Goal: Task Accomplishment & Management: Complete application form

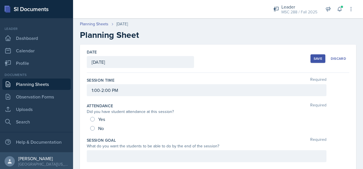
scroll to position [194, 0]
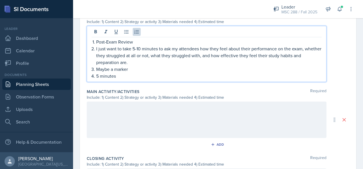
click at [173, 74] on p "5 minutes" at bounding box center [208, 76] width 225 height 7
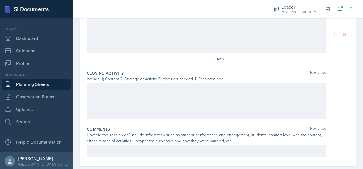
click at [146, 93] on div at bounding box center [206, 101] width 239 height 36
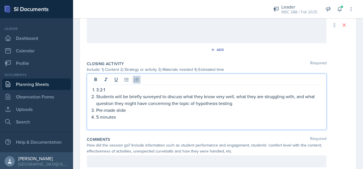
scroll to position [279, 0]
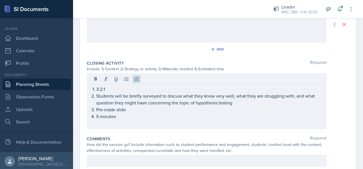
click at [117, 127] on div "3:2:1 Students will be briefly surveyed to discuss what they know very well, wh…" at bounding box center [206, 101] width 239 height 56
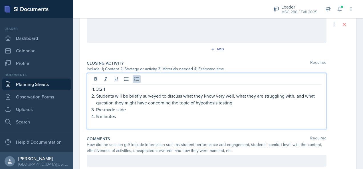
click at [114, 123] on p at bounding box center [207, 123] width 230 height 7
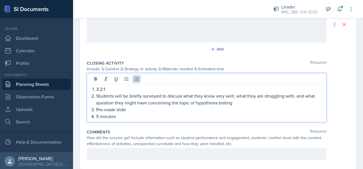
click at [98, 115] on p "5 minutes" at bounding box center [208, 116] width 225 height 7
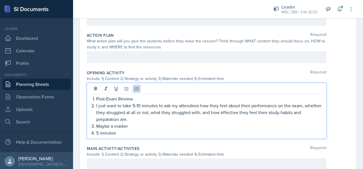
click at [99, 130] on p "5 minutes" at bounding box center [208, 133] width 225 height 7
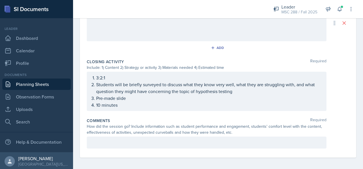
scroll to position [291, 0]
click at [230, 91] on p "Students will be briefly surveyed to discuss what they know very well, what the…" at bounding box center [208, 88] width 225 height 14
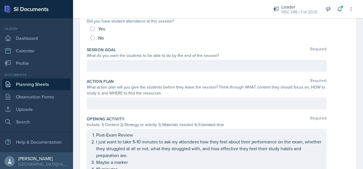
scroll to position [82, 0]
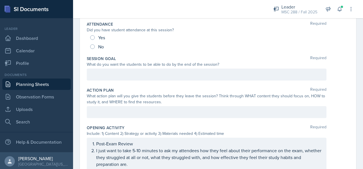
click at [131, 76] on div at bounding box center [206, 75] width 239 height 12
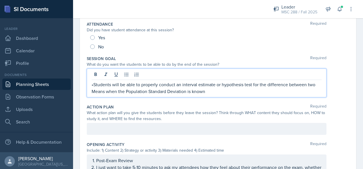
drag, startPoint x: 94, startPoint y: 84, endPoint x: 101, endPoint y: 87, distance: 7.9
click at [94, 84] on p "•Students will be able to properly conduct an interval estimate or hypothesis t…" at bounding box center [207, 88] width 230 height 14
click at [208, 90] on p "• Students will be able to properly conduct an interval estimate or hypothesis …" at bounding box center [207, 88] width 230 height 14
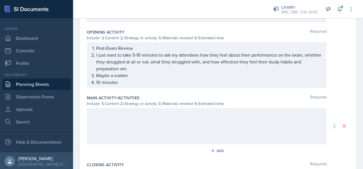
scroll to position [205, 0]
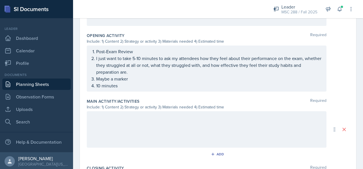
click at [151, 124] on div at bounding box center [206, 129] width 239 height 36
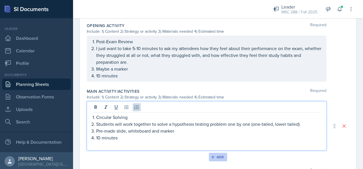
click at [221, 157] on div "Add" at bounding box center [218, 157] width 12 height 5
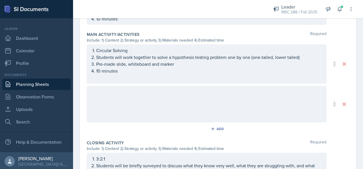
click at [195, 105] on div at bounding box center [206, 104] width 239 height 36
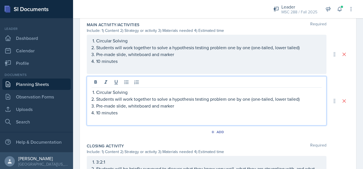
click at [108, 118] on p at bounding box center [207, 119] width 230 height 7
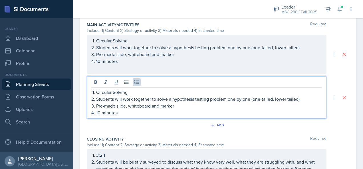
drag, startPoint x: 98, startPoint y: 111, endPoint x: 100, endPoint y: 115, distance: 4.5
click at [98, 111] on p "10 minutes" at bounding box center [208, 112] width 225 height 7
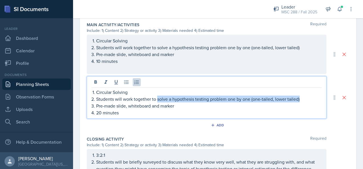
drag, startPoint x: 302, startPoint y: 99, endPoint x: 157, endPoint y: 99, distance: 144.2
click at [157, 99] on p "Students will work together to solve a hypothesis testing problem one by one (o…" at bounding box center [208, 99] width 225 height 7
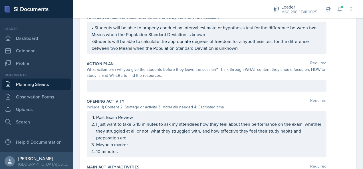
scroll to position [100, 0]
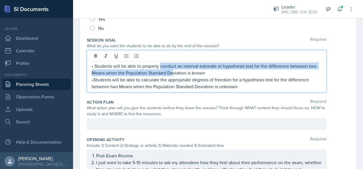
drag, startPoint x: 160, startPoint y: 68, endPoint x: 172, endPoint y: 73, distance: 12.8
click at [172, 73] on div "• Students will be able to properly conduct an interval estimate or hypothesis …" at bounding box center [207, 76] width 230 height 27
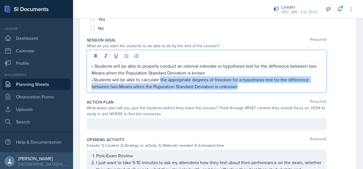
drag, startPoint x: 159, startPoint y: 77, endPoint x: 229, endPoint y: 87, distance: 70.5
click at [240, 87] on p "•Students will be able to calculate the appropriate degrees of freedom for a hy…" at bounding box center [207, 83] width 230 height 14
copy p "the appropriate degrees of freedom for a hypothesis test for the difference bet…"
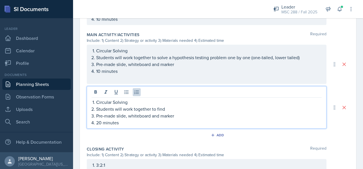
scroll to position [271, 0]
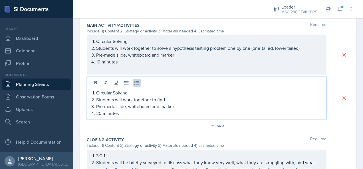
click at [170, 97] on p "Students will work together to find" at bounding box center [208, 99] width 225 height 7
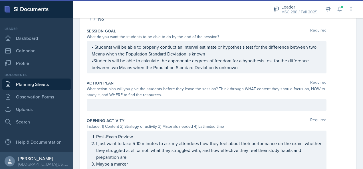
scroll to position [100, 0]
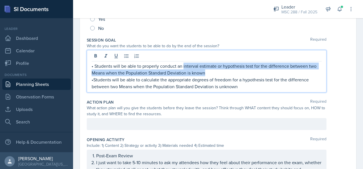
drag, startPoint x: 183, startPoint y: 55, endPoint x: 218, endPoint y: 70, distance: 38.0
click at [218, 70] on p "• Students will be able to properly conduct an interval estimate or hypothesis …" at bounding box center [207, 70] width 230 height 14
copy p "interval estimate or hypothesis test for the difference between two Means when …"
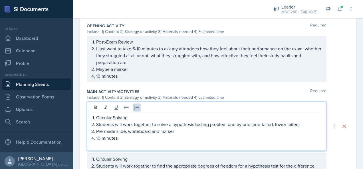
scroll to position [224, 0]
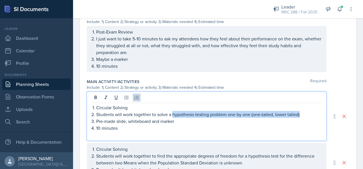
drag, startPoint x: 172, startPoint y: 113, endPoint x: 302, endPoint y: 112, distance: 130.3
click at [302, 112] on p "Students will work together to solve a hypothesis testing problem one by one (o…" at bounding box center [208, 114] width 225 height 7
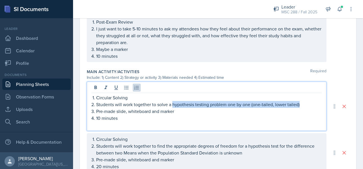
scroll to position [214, 0]
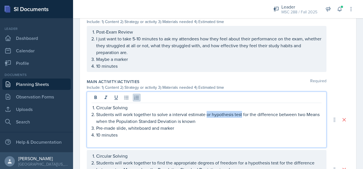
drag, startPoint x: 206, startPoint y: 113, endPoint x: 242, endPoint y: 115, distance: 35.9
click at [242, 115] on p "Students will work together to solve a interval estimate or hypothesis test for…" at bounding box center [208, 118] width 225 height 14
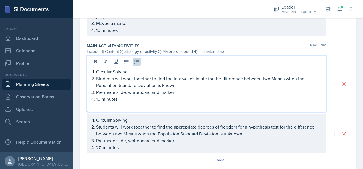
scroll to position [271, 0]
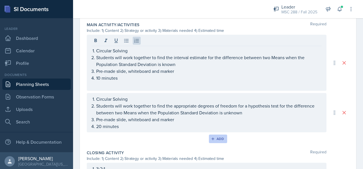
click at [212, 135] on button "Add" at bounding box center [218, 139] width 19 height 9
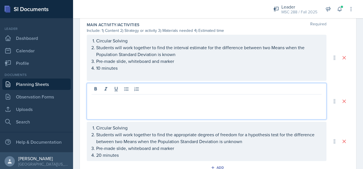
click at [155, 96] on p at bounding box center [207, 99] width 230 height 7
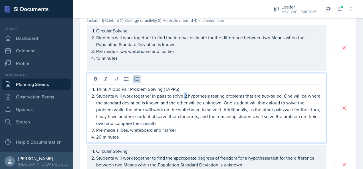
click at [186, 95] on p "Students will work together in pairs to solve 2 hypothesis testing problems tha…" at bounding box center [208, 110] width 225 height 34
click at [243, 94] on p "Students will work together in pairs to solve a hypothesis testing problems tha…" at bounding box center [208, 110] width 225 height 34
drag, startPoint x: 243, startPoint y: 94, endPoint x: 278, endPoint y: 95, distance: 35.1
click at [278, 95] on p "Students will work together in pairs to solve a hypothesis testing problem that…" at bounding box center [208, 110] width 225 height 34
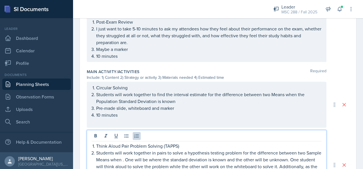
scroll to position [234, 0]
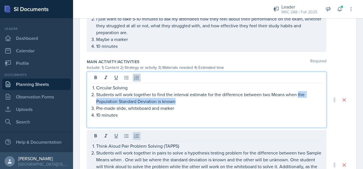
drag, startPoint x: 296, startPoint y: 93, endPoint x: 196, endPoint y: 101, distance: 101.2
click at [196, 101] on p "Students will work together to find the interval estimate for the difference be…" at bounding box center [208, 98] width 225 height 14
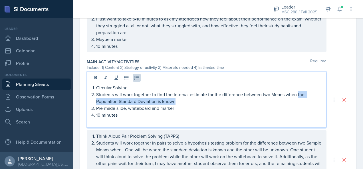
copy p "the Population Standard Deviation is known"
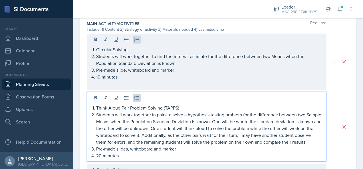
scroll to position [301, 0]
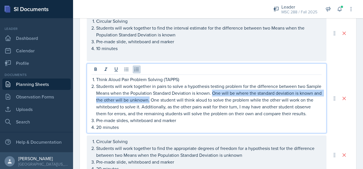
drag, startPoint x: 172, startPoint y: 98, endPoint x: 228, endPoint y: 93, distance: 56.6
click at [228, 93] on p "Students will work together in pairs to solve a hypothesis testing problem for …" at bounding box center [208, 100] width 225 height 34
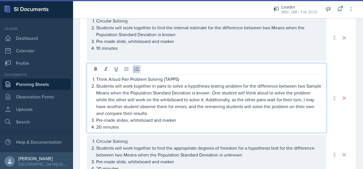
click at [128, 119] on p "Pre-made slides, whiteboard and marker" at bounding box center [208, 120] width 225 height 7
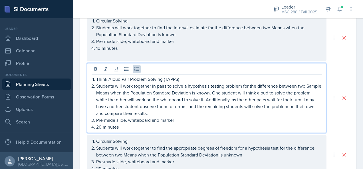
scroll to position [320, 0]
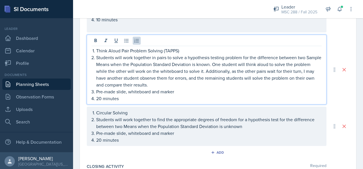
click at [99, 97] on p "20 minutes" at bounding box center [208, 98] width 225 height 7
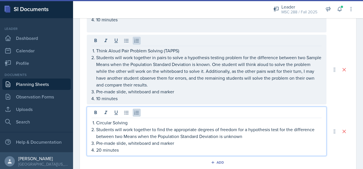
drag, startPoint x: 124, startPoint y: 124, endPoint x: 127, endPoint y: 124, distance: 3.1
click at [124, 123] on ol "Circular Solving Students will work together to find the appropriate degrees of…" at bounding box center [208, 136] width 225 height 34
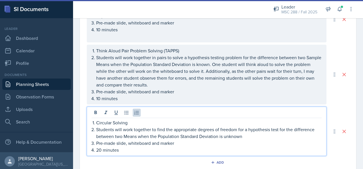
click at [124, 136] on p "Students will work together to find the appropriate degrees of freedom for a hy…" at bounding box center [208, 133] width 225 height 14
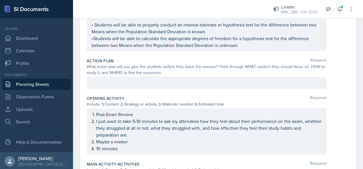
scroll to position [143, 0]
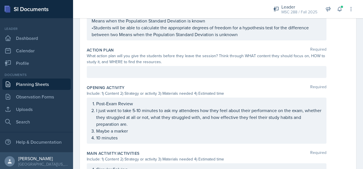
click at [105, 67] on div at bounding box center [206, 72] width 239 height 12
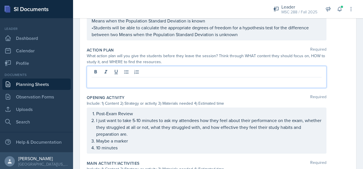
scroll to position [152, 0]
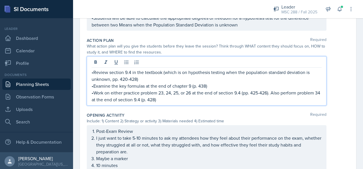
click at [190, 86] on p "•Examine the key formulas at the end of chapter 9 (p. 438)" at bounding box center [207, 86] width 230 height 7
click at [197, 84] on p "•Examine the key formulas at the end of chapter 10 (p. 438)" at bounding box center [207, 86] width 230 height 7
click at [208, 84] on p "•Examine the key formulas at the end of chapter 10 (pp. 438)" at bounding box center [207, 86] width 230 height 7
click at [128, 71] on p "•Review section 9.4 in the textbook (which is on hypothesis testing when the po…" at bounding box center [207, 76] width 230 height 14
click at [127, 72] on p "•Review section 9.4 in the textbook (which is on hypothesis testing when the po…" at bounding box center [207, 76] width 230 height 14
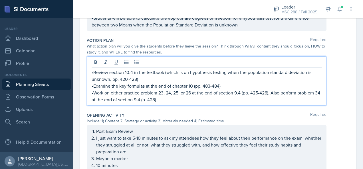
click at [131, 71] on p "•Review section 10.4 in the textbook (which is on hypothesis testing when the p…" at bounding box center [207, 76] width 230 height 14
click at [96, 78] on p "•Review section 10.1 in the textbook (which is on hypothesis testing when the p…" at bounding box center [207, 76] width 230 height 14
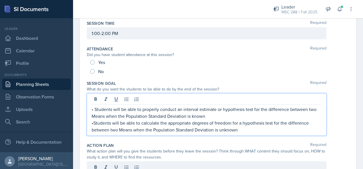
scroll to position [67, 0]
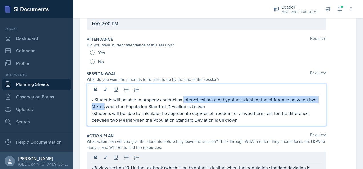
drag, startPoint x: 183, startPoint y: 98, endPoint x: 104, endPoint y: 105, distance: 78.7
click at [104, 105] on p "• Students will be able to properly conduct an interval estimate or hypothesis …" at bounding box center [207, 103] width 230 height 14
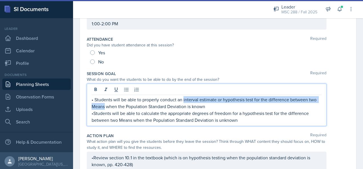
copy p "interval estimate or hypothesis test for the difference between two Means"
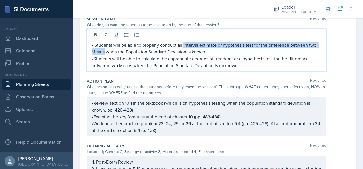
scroll to position [124, 0]
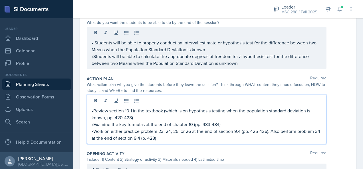
click at [225, 100] on div "•Review section 10.1 in the textbook (which is on hypothesis testing when the p…" at bounding box center [206, 119] width 239 height 49
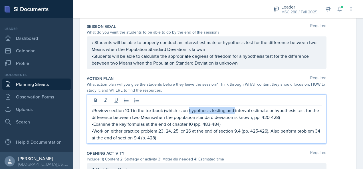
drag, startPoint x: 234, startPoint y: 109, endPoint x: 188, endPoint y: 111, distance: 46.5
click at [188, 111] on p "•Review section 10.1 in the textbook (which is on hypothesis testing and interv…" at bounding box center [207, 114] width 230 height 14
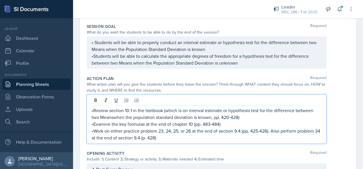
click at [220, 109] on p "•Review section 10.1 in the textbook (which is on interval estimate or hypothes…" at bounding box center [207, 114] width 230 height 14
click at [258, 109] on p "•Review section 10.1 in the textbook (which is on interval estimates or hypothe…" at bounding box center [207, 114] width 230 height 14
drag, startPoint x: 136, startPoint y: 117, endPoint x: 140, endPoint y: 116, distance: 4.0
click at [137, 116] on p "•Review section 10.1 in the textbook (which is on interval estimates or hypothe…" at bounding box center [207, 114] width 230 height 14
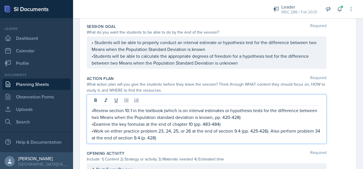
click at [158, 116] on p "•Review section 10.1 in the textbook (which is on interval estimates or hypothe…" at bounding box center [207, 114] width 230 height 14
click at [177, 117] on p "•Review section 10.1 in the textbook (which is on interval estimates or hypothe…" at bounding box center [207, 114] width 230 height 14
click at [230, 114] on p "•Review section 10.1 in the textbook (which is on interval estimates or hypothe…" at bounding box center [207, 114] width 230 height 14
drag, startPoint x: 159, startPoint y: 131, endPoint x: 191, endPoint y: 130, distance: 32.5
click at [191, 130] on p "•Work on either practice problem 23, 24, 25, or 26 at the end of section 9.4 (p…" at bounding box center [207, 135] width 230 height 14
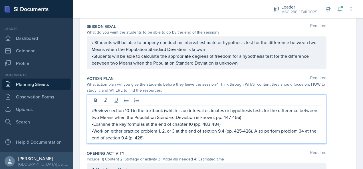
click at [224, 130] on p "•Work on either practice problem 1, 2, or 3 at the end of section 9.4 (pp. 425-…" at bounding box center [207, 135] width 230 height 14
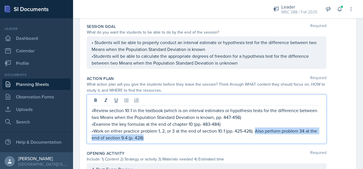
drag, startPoint x: 223, startPoint y: 138, endPoint x: 256, endPoint y: 130, distance: 33.5
click at [256, 130] on p "•Work on either practice problem 1, 2, or 3 at the end of section 10.1 (pp. 425…" at bounding box center [207, 135] width 230 height 14
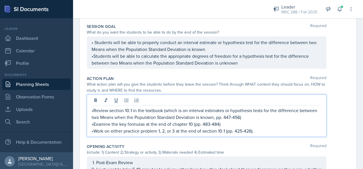
click at [226, 131] on p "•Work on either practice problem 1, 2, or 3 at the end of section 10.1 (pp. 425…" at bounding box center [207, 131] width 230 height 7
click at [225, 130] on p "•Work on either practice problem 1, 2, or 3 at the end of section 10.1 (pp. 425…" at bounding box center [207, 131] width 230 height 7
click at [226, 130] on p "•Work on either practice problem 1, 2, or 3 at the end of section 10.1 (pp. 425…" at bounding box center [207, 131] width 230 height 7
click at [243, 131] on p "•Work on either practice problem 1, 2, or 3 at the end of section 10.1 (pp. 425…" at bounding box center [207, 131] width 230 height 7
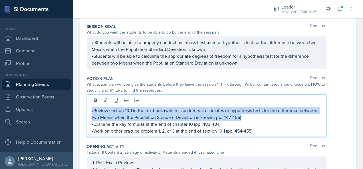
drag, startPoint x: 92, startPoint y: 109, endPoint x: 269, endPoint y: 116, distance: 177.7
click at [269, 116] on p "•Review section 10.1 in the textbook (which is on interval estimates or hypothe…" at bounding box center [207, 114] width 230 height 14
copy p "•Review section 10.1 in the textbook (which is on interval estimates or hypothe…"
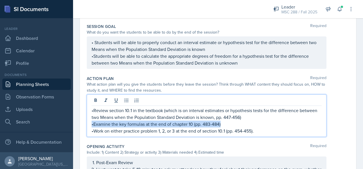
drag, startPoint x: 226, startPoint y: 123, endPoint x: 84, endPoint y: 122, distance: 142.5
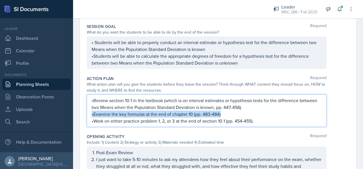
scroll to position [104, 0]
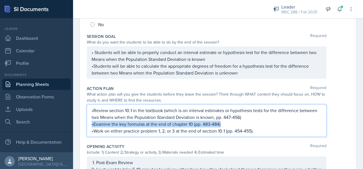
copy p "•Examine the key formulas at the end of chapter 10 (pp. 483-484)"
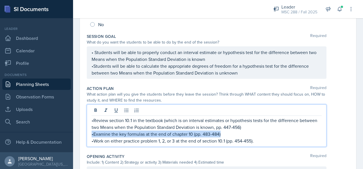
scroll to position [114, 0]
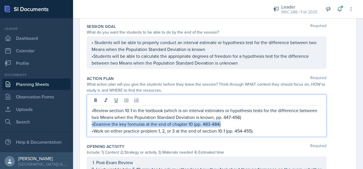
drag, startPoint x: 263, startPoint y: 132, endPoint x: 83, endPoint y: 127, distance: 179.9
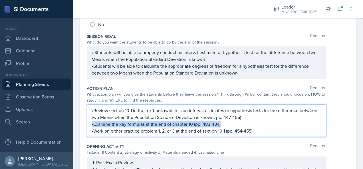
copy p "•Work on either practice problem 1, 2, or 3 at the end of section 10.1 (pp. 454…"
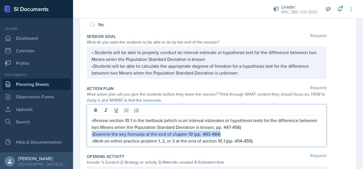
scroll to position [114, 0]
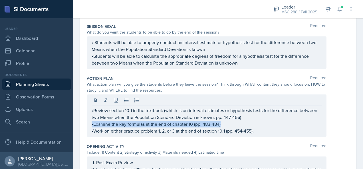
click at [42, 85] on link "Planning Sheets" at bounding box center [36, 84] width 68 height 11
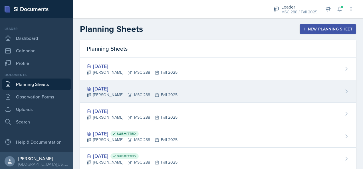
click at [110, 87] on div "Oct 1st, 2025" at bounding box center [132, 89] width 91 height 8
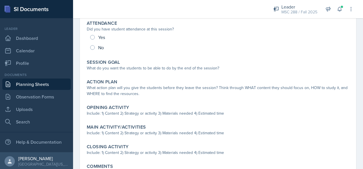
scroll to position [70, 0]
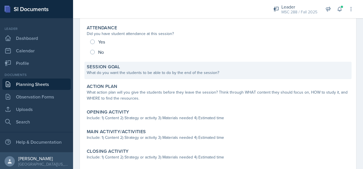
click at [136, 71] on div "What do you want the students to be able to do by the end of the session?" at bounding box center [218, 73] width 262 height 6
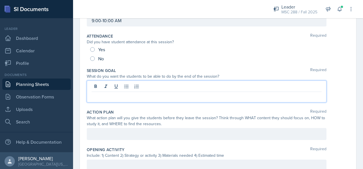
click at [124, 85] on div at bounding box center [206, 92] width 239 height 22
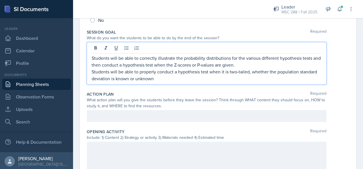
click at [122, 120] on p at bounding box center [207, 116] width 230 height 7
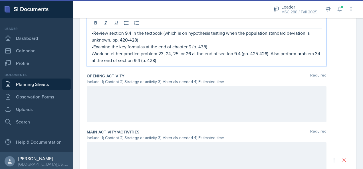
scroll to position [212, 0]
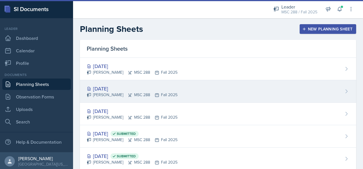
click at [108, 90] on div "Oct 1st, 2025" at bounding box center [132, 89] width 91 height 8
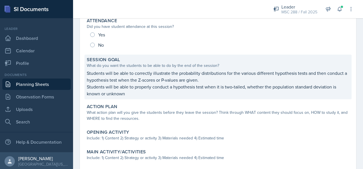
scroll to position [86, 0]
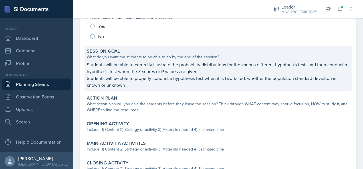
click at [129, 86] on p "Students will be able to properly conduct a hypothesis test when it is two-tail…" at bounding box center [218, 82] width 262 height 14
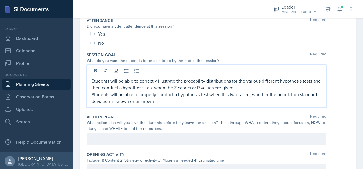
drag, startPoint x: 160, startPoint y: 89, endPoint x: 84, endPoint y: 75, distance: 76.5
click at [84, 75] on div "Date October 1st, 2025 September 2025 31 1 2 3 4 5 6 7 8 9 10 11 12 13 14 15 16…" at bounding box center [218, 165] width 276 height 412
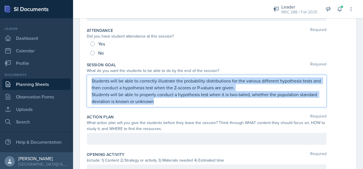
drag, startPoint x: 92, startPoint y: 80, endPoint x: 182, endPoint y: 108, distance: 94.8
click at [182, 108] on div "Session Goal Required What do you want the students to be able to do by the end…" at bounding box center [218, 86] width 262 height 52
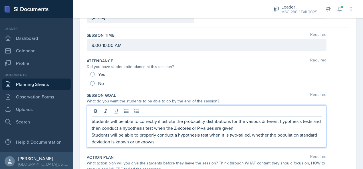
scroll to position [57, 0]
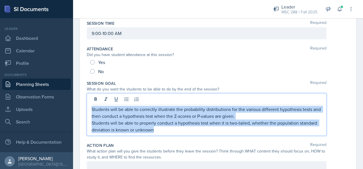
drag, startPoint x: 155, startPoint y: 128, endPoint x: 84, endPoint y: 107, distance: 74.2
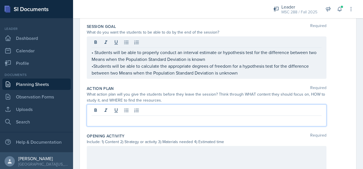
click at [121, 117] on p at bounding box center [207, 120] width 230 height 7
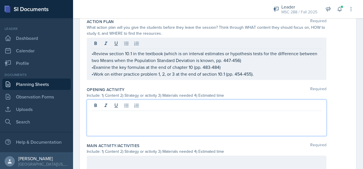
scroll to position [171, 0]
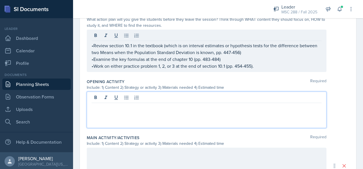
click at [143, 104] on p at bounding box center [207, 107] width 230 height 7
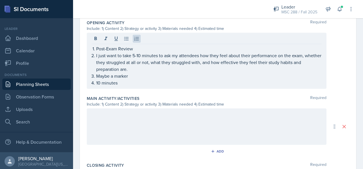
click at [143, 121] on div at bounding box center [206, 127] width 239 height 36
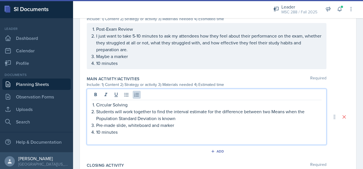
click at [147, 139] on p at bounding box center [207, 139] width 230 height 7
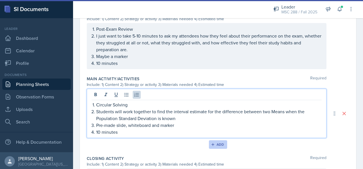
click at [217, 143] on div "Add" at bounding box center [218, 145] width 12 height 5
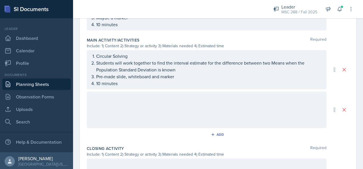
scroll to position [266, 0]
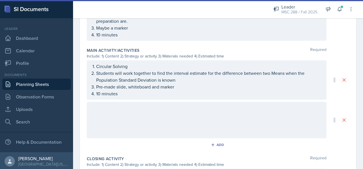
click at [182, 112] on div at bounding box center [206, 120] width 239 height 36
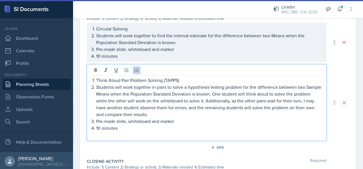
scroll to position [305, 0]
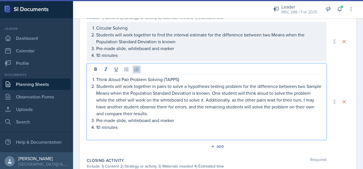
click at [129, 134] on p at bounding box center [207, 134] width 230 height 7
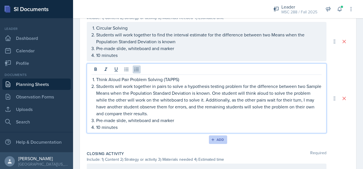
click at [215, 136] on button "Add" at bounding box center [218, 140] width 19 height 9
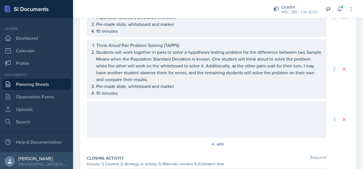
scroll to position [362, 0]
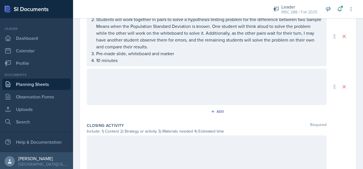
click at [172, 74] on p at bounding box center [207, 74] width 230 height 7
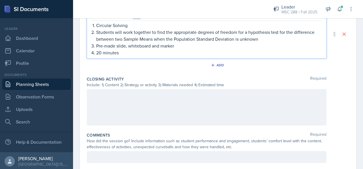
scroll to position [429, 0]
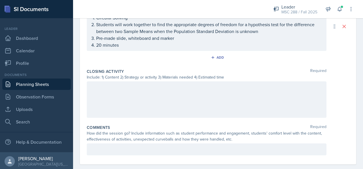
click at [170, 95] on div at bounding box center [206, 100] width 239 height 36
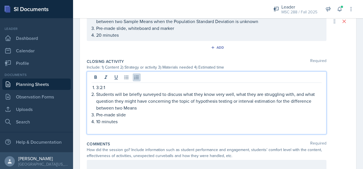
click at [156, 135] on div "Closing Activity Required Include: 1) Content 2) Strategy or activity 3) Materi…" at bounding box center [218, 97] width 262 height 83
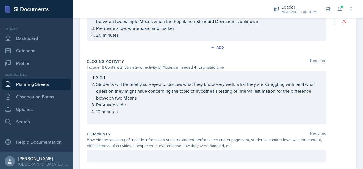
click at [136, 117] on div "3:2:1 Students will be briefly surveyed to discuss what they know very well, wh…" at bounding box center [207, 98] width 230 height 48
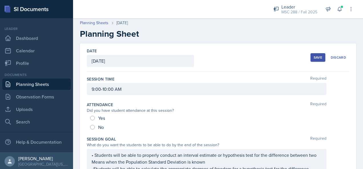
scroll to position [0, 0]
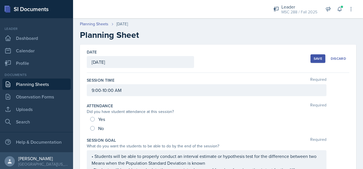
click at [313, 60] on div "Save" at bounding box center [317, 58] width 9 height 5
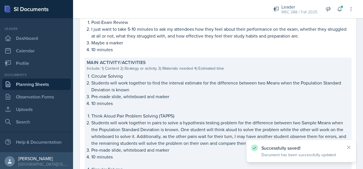
scroll to position [378, 0]
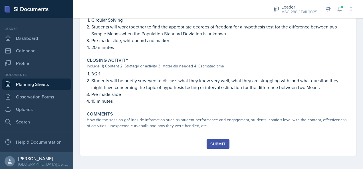
click at [0, 38] on html "SI Documents Leader Dashboard Calendar Profile Documents Planning Sheets Observ…" at bounding box center [181, 84] width 363 height 169
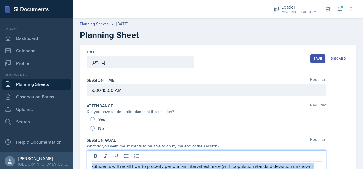
scroll to position [276, 0]
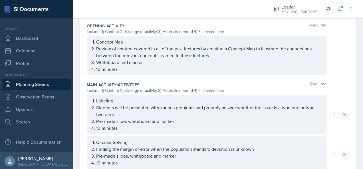
click at [40, 85] on link "Planning Sheets" at bounding box center [36, 84] width 68 height 11
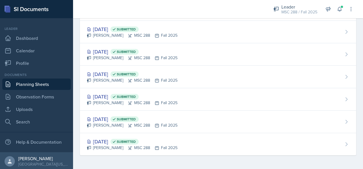
scroll to position [216, 0]
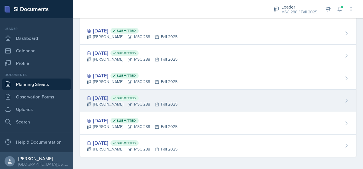
click at [109, 94] on div "[DATE] Submitted" at bounding box center [132, 98] width 91 height 8
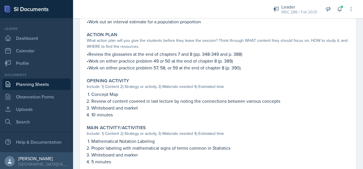
scroll to position [143, 0]
click at [31, 84] on link "Planning Sheets" at bounding box center [36, 84] width 68 height 11
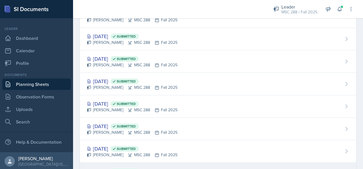
scroll to position [216, 0]
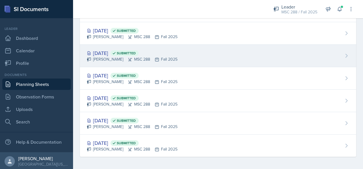
click at [107, 48] on div "[DATE] Submitted [PERSON_NAME] MSC 288 Fall 2025" at bounding box center [218, 56] width 276 height 23
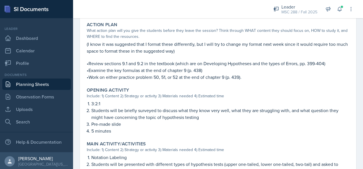
scroll to position [171, 0]
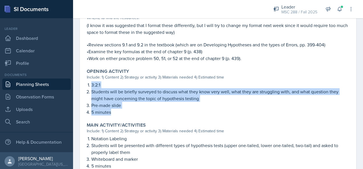
drag, startPoint x: 110, startPoint y: 112, endPoint x: 92, endPoint y: 87, distance: 31.2
click at [92, 87] on ol "3:2:1 Students will be briefly surveyed to discuss what they know very well, wh…" at bounding box center [220, 99] width 258 height 34
copy ol "3:2:1 Students will be briefly surveyed to discuss what they know very well, wh…"
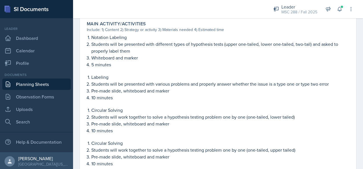
scroll to position [285, 0]
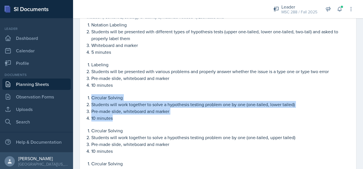
drag, startPoint x: 92, startPoint y: 97, endPoint x: 131, endPoint y: 120, distance: 44.9
click at [131, 120] on ol "Circular Solving Students will work together to solve a hypothesis testing prob…" at bounding box center [220, 107] width 258 height 27
copy ol "Circular Solving Students will work together to solve a hypothesis testing prob…"
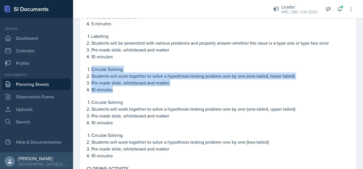
scroll to position [371, 0]
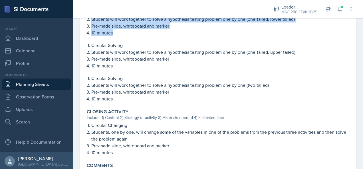
click at [18, 86] on link "Planning Sheets" at bounding box center [36, 84] width 68 height 11
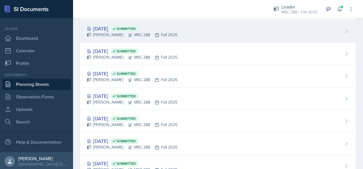
scroll to position [114, 0]
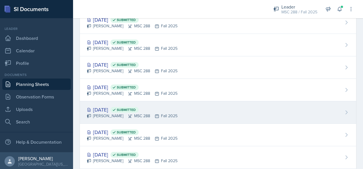
click at [103, 108] on div "[DATE] Submitted" at bounding box center [132, 110] width 91 height 8
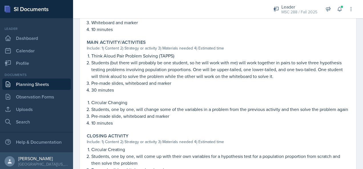
scroll to position [257, 0]
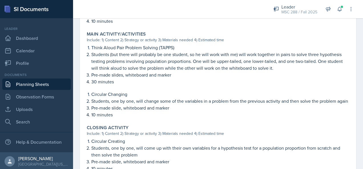
click at [45, 82] on link "Planning Sheets" at bounding box center [36, 84] width 68 height 11
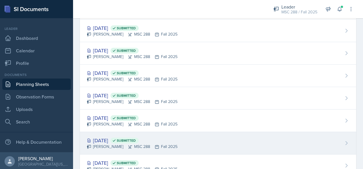
scroll to position [143, 0]
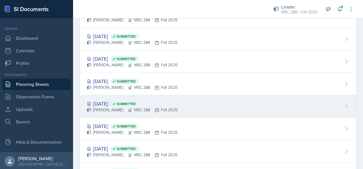
click at [98, 103] on div "[DATE] Submitted" at bounding box center [132, 104] width 91 height 8
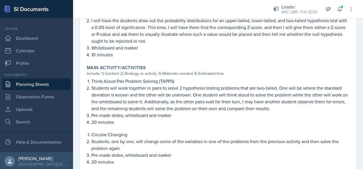
scroll to position [257, 0]
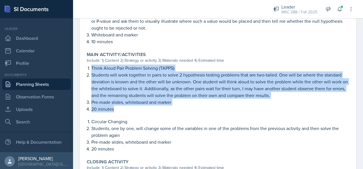
drag, startPoint x: 91, startPoint y: 67, endPoint x: 176, endPoint y: 112, distance: 95.4
click at [176, 112] on ol "Think Aloud Pair Problem Solving (TAPPS) Students will work together in pairs t…" at bounding box center [220, 89] width 258 height 48
copy ol "Think Aloud Pair Problem Solving (TAPPS) Students will work together in pairs t…"
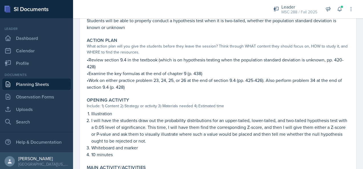
scroll to position [143, 0]
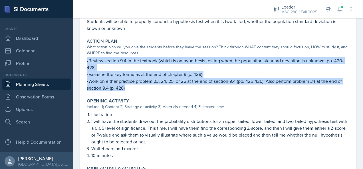
drag, startPoint x: 87, startPoint y: 60, endPoint x: 127, endPoint y: 87, distance: 48.3
click at [127, 87] on div "•Review section 9.4 in the textbook (which is on hypothesis testing when the po…" at bounding box center [218, 74] width 262 height 34
copy div "•Review section 9.4 in the textbook (which is on hypothesis testing when the po…"
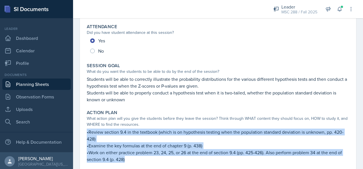
scroll to position [86, 0]
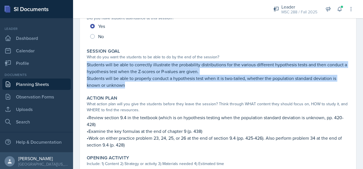
drag, startPoint x: 87, startPoint y: 64, endPoint x: 153, endPoint y: 83, distance: 68.2
click at [153, 83] on div "Students will be able to correctly illustrate the probability distributions for…" at bounding box center [218, 74] width 262 height 27
copy div "Students will be able to correctly illustrate the probability distributions for…"
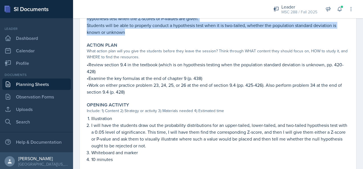
scroll to position [143, 0]
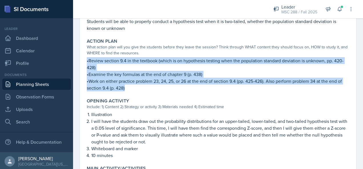
drag, startPoint x: 87, startPoint y: 60, endPoint x: 151, endPoint y: 87, distance: 70.0
click at [151, 87] on div "•Review section 9.4 in the textbook (which is on hypothesis testing when the po…" at bounding box center [218, 74] width 262 height 34
copy div "•Review section 9.4 in the textbook (which is on hypothesis testing when the po…"
click at [48, 79] on link "Planning Sheets" at bounding box center [36, 84] width 68 height 11
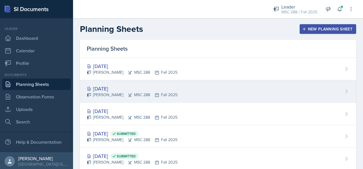
click at [105, 92] on div "Cole Sargent MSC 288 Fall 2025" at bounding box center [132, 95] width 91 height 6
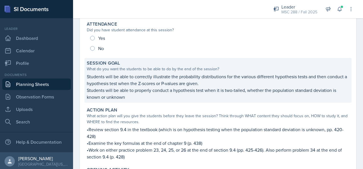
scroll to position [86, 0]
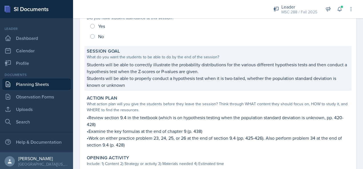
click at [87, 63] on p "Students will be able to correctly illustrate the probability distributions for…" at bounding box center [218, 68] width 262 height 14
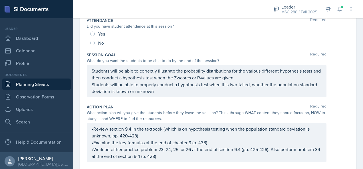
drag, startPoint x: 90, startPoint y: 70, endPoint x: 174, endPoint y: 96, distance: 88.0
click at [174, 96] on div "Students will be able to correctly illustrate the probability distributions for…" at bounding box center [206, 81] width 239 height 32
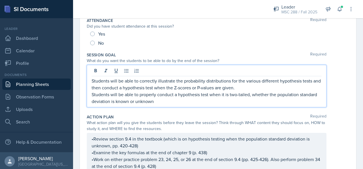
scroll to position [95, 0]
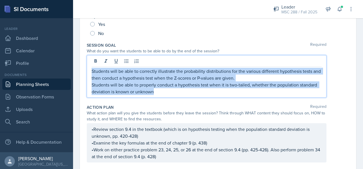
drag, startPoint x: 160, startPoint y: 92, endPoint x: 87, endPoint y: 64, distance: 78.2
click at [87, 64] on div "Students will be able to correctly illustrate the probability distributions for…" at bounding box center [206, 76] width 239 height 42
copy div "Students will be able to correctly illustrate the probability distributions for…"
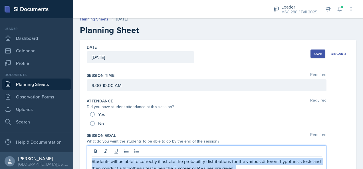
scroll to position [0, 0]
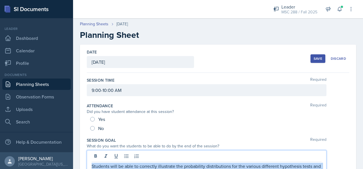
click at [42, 83] on link "Planning Sheets" at bounding box center [36, 84] width 68 height 11
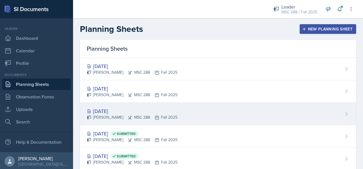
click at [113, 110] on div "Sep 30th, 2025" at bounding box center [132, 111] width 91 height 8
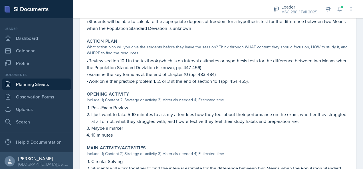
scroll to position [57, 0]
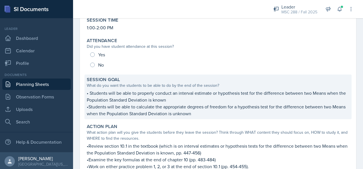
click at [140, 104] on p "•Students will be able to calculate the appropriate degrees of freedom for a hy…" at bounding box center [218, 110] width 262 height 14
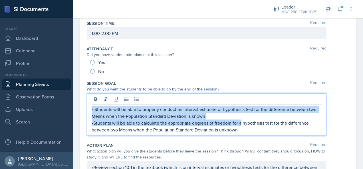
drag, startPoint x: 242, startPoint y: 120, endPoint x: 74, endPoint y: 104, distance: 168.9
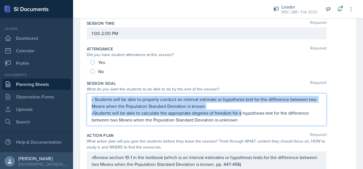
scroll to position [47, 0]
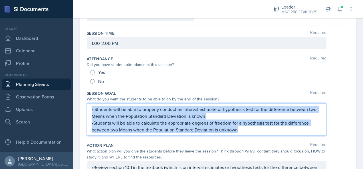
drag, startPoint x: 242, startPoint y: 131, endPoint x: 76, endPoint y: 111, distance: 167.7
copy div "• Students will be able to properly conduct an interval estimate or hypothesis …"
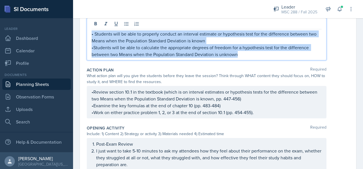
scroll to position [143, 0]
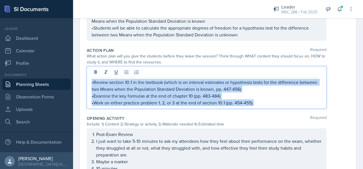
drag, startPoint x: 267, startPoint y: 99, endPoint x: 69, endPoint y: 79, distance: 199.1
click at [69, 79] on div "SI Documents Leader Dashboard Calendar Profile Documents Planning Sheets Observ…" at bounding box center [181, 84] width 363 height 169
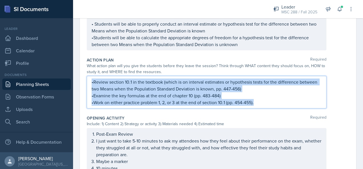
copy div "•Review section 10.1 in the textbook (which is on interval estimates or hypothe…"
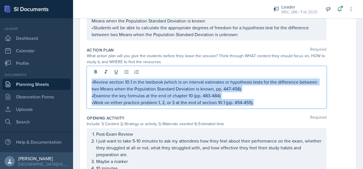
scroll to position [200, 0]
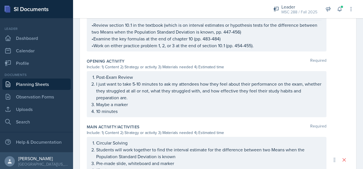
drag, startPoint x: 129, startPoint y: 114, endPoint x: 77, endPoint y: 82, distance: 61.6
click at [76, 82] on div "Date September 30th, 2025 September 2025 31 1 2 3 4 5 6 7 8 9 10 11 12 13 14 15…" at bounding box center [218, 134] width 290 height 579
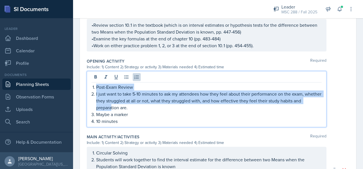
drag, startPoint x: 120, startPoint y: 110, endPoint x: 93, endPoint y: 86, distance: 35.7
click at [96, 86] on ol "Post-Exam Review I just want to take 5-10 minutes to ask my attendees how they …" at bounding box center [208, 104] width 225 height 41
drag, startPoint x: 118, startPoint y: 120, endPoint x: 87, endPoint y: 86, distance: 46.4
click at [87, 86] on div "Post-Exam Review I just want to take 5-10 minutes to ask my attendees how they …" at bounding box center [206, 99] width 239 height 56
copy ol "Post-Exam Review I just want to take 5-10 minutes to ask my attendees how they …"
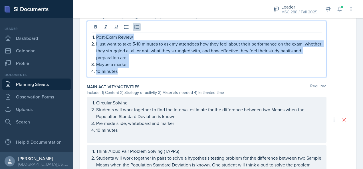
scroll to position [275, 0]
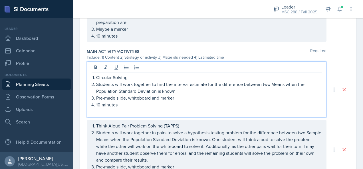
click at [120, 108] on p at bounding box center [207, 111] width 230 height 7
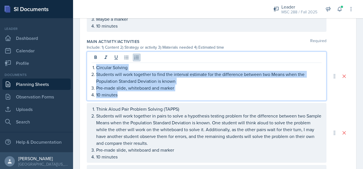
drag, startPoint x: 126, startPoint y: 93, endPoint x: 92, endPoint y: 67, distance: 43.1
click at [92, 67] on div "Circular Solving Students will work together to find the interval estimate for …" at bounding box center [207, 81] width 230 height 34
copy ol "Circular Solving Students will work together to find the interval estimate for …"
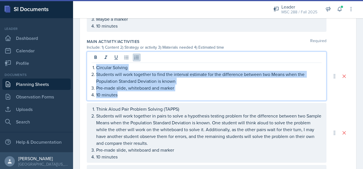
scroll to position [304, 0]
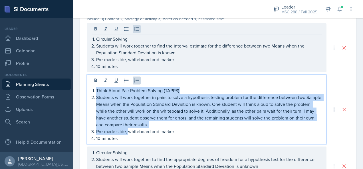
drag, startPoint x: 128, startPoint y: 127, endPoint x: 91, endPoint y: 87, distance: 54.3
click at [91, 87] on div "Think Aloud Pair Problem Solving (TAPPS) Students will work together in pairs t…" at bounding box center [206, 110] width 239 height 70
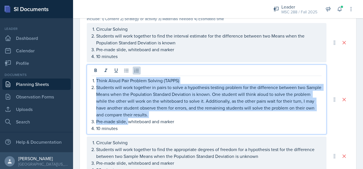
scroll to position [294, 0]
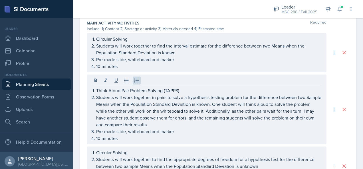
drag, startPoint x: 121, startPoint y: 141, endPoint x: 96, endPoint y: 112, distance: 38.0
click at [96, 112] on div "Think Aloud Pair Problem Solving (TAPPS) Students will work together in pairs t…" at bounding box center [206, 110] width 239 height 70
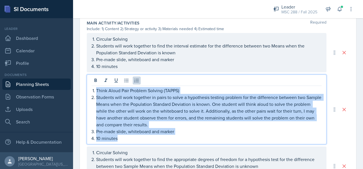
drag, startPoint x: 120, startPoint y: 138, endPoint x: 88, endPoint y: 87, distance: 60.7
click at [88, 87] on div "Think Aloud Pair Problem Solving (TAPPS) Students will work together in pairs t…" at bounding box center [206, 110] width 239 height 70
copy ol "Think Aloud Pair Problem Solving (TAPPS) Students will work together in pairs t…"
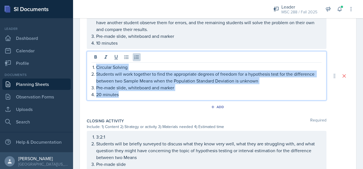
drag, startPoint x: 139, startPoint y: 92, endPoint x: 90, endPoint y: 64, distance: 56.6
click at [90, 64] on div "Circular Solving Students will work together to find the appropriate degrees of…" at bounding box center [206, 75] width 239 height 49
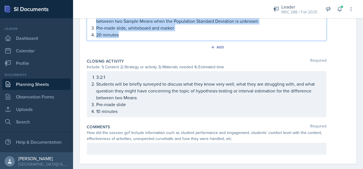
scroll to position [445, 0]
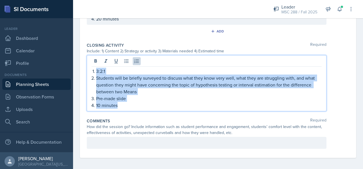
drag, startPoint x: 117, startPoint y: 103, endPoint x: 84, endPoint y: 68, distance: 48.4
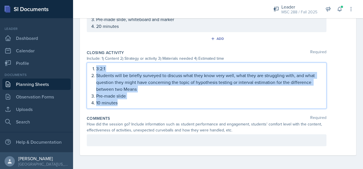
scroll to position [435, 0]
